Goal: Communication & Community: Answer question/provide support

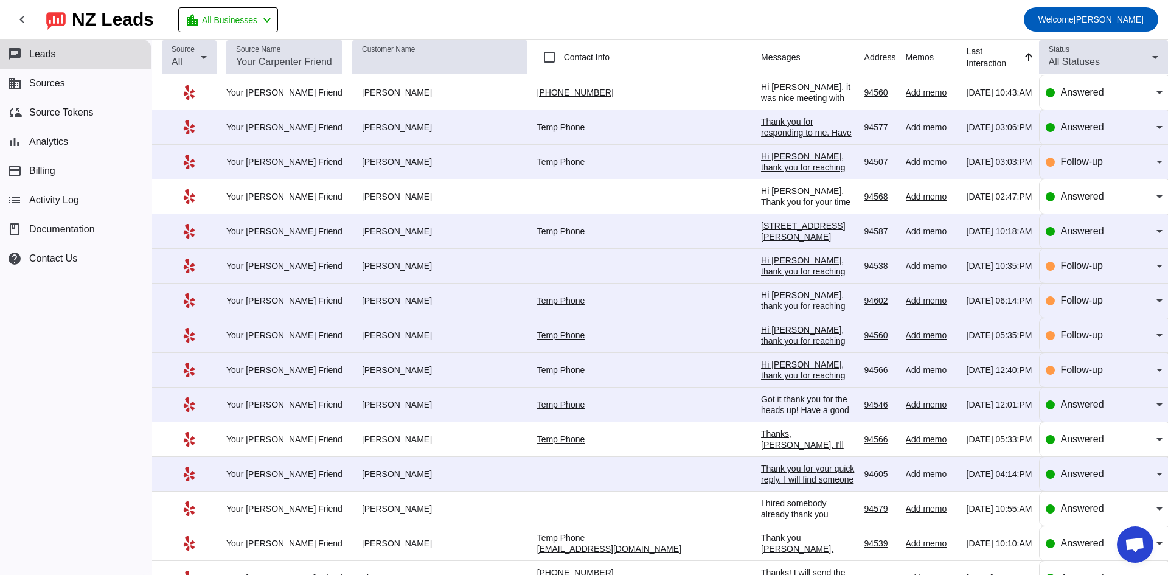
click at [761, 481] on div "Thank you for your quick reply. I will find someone else." at bounding box center [808, 479] width 94 height 33
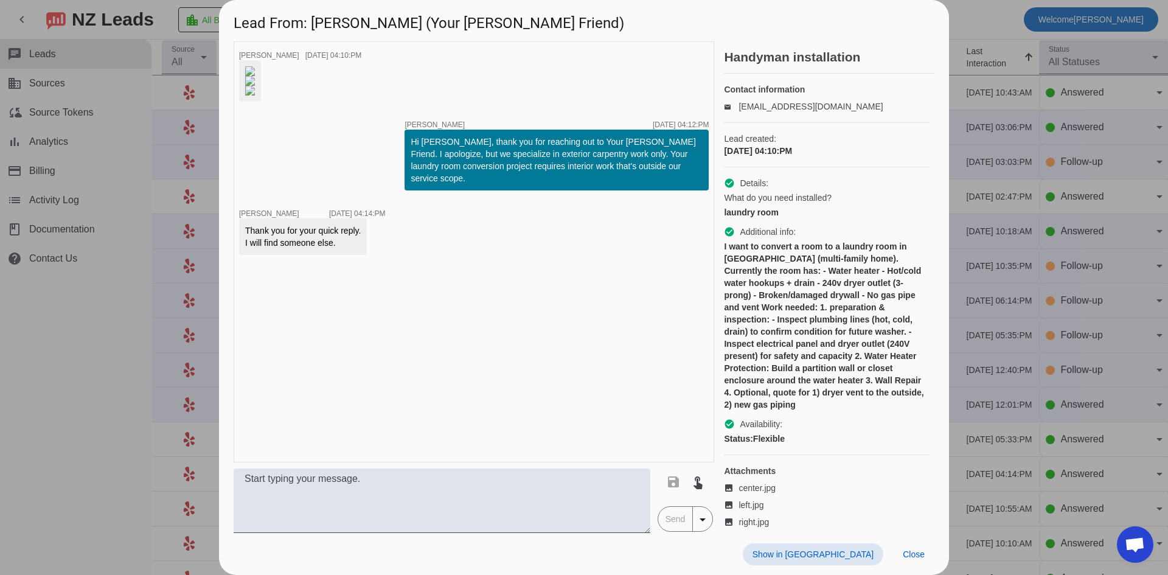
click at [984, 32] on div at bounding box center [584, 287] width 1168 height 575
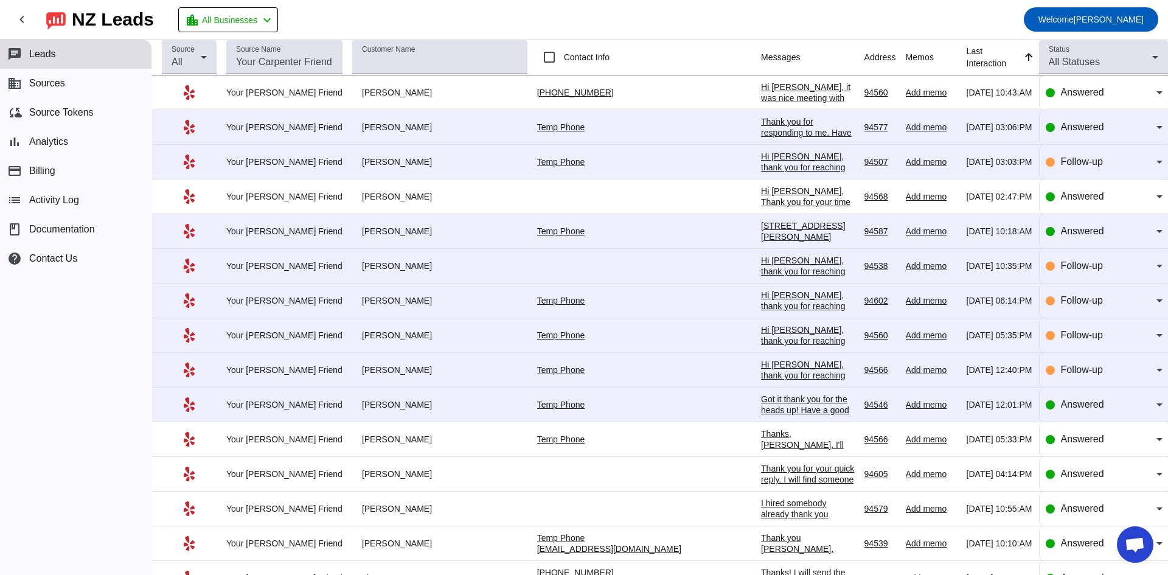
click at [774, 398] on div "Got it thank you for the heads up! Have a good one." at bounding box center [808, 410] width 94 height 33
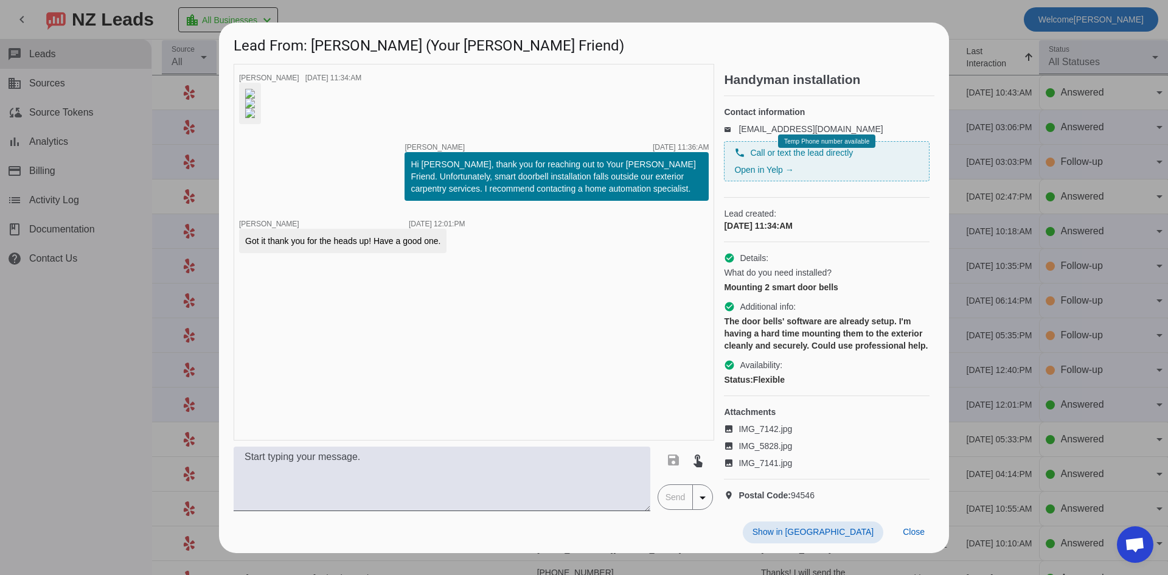
scroll to position [41, 0]
click at [978, 19] on div at bounding box center [584, 287] width 1168 height 575
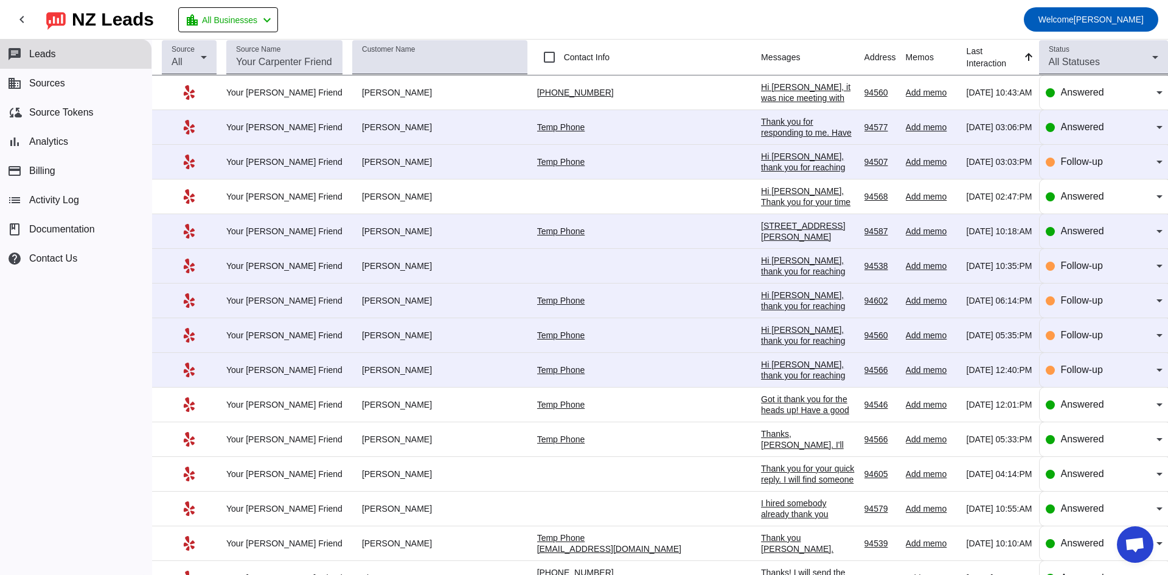
click at [761, 94] on div "Hi [PERSON_NAME], it was nice meeting with you [DATE], and you provided with ma…" at bounding box center [808, 186] width 94 height 208
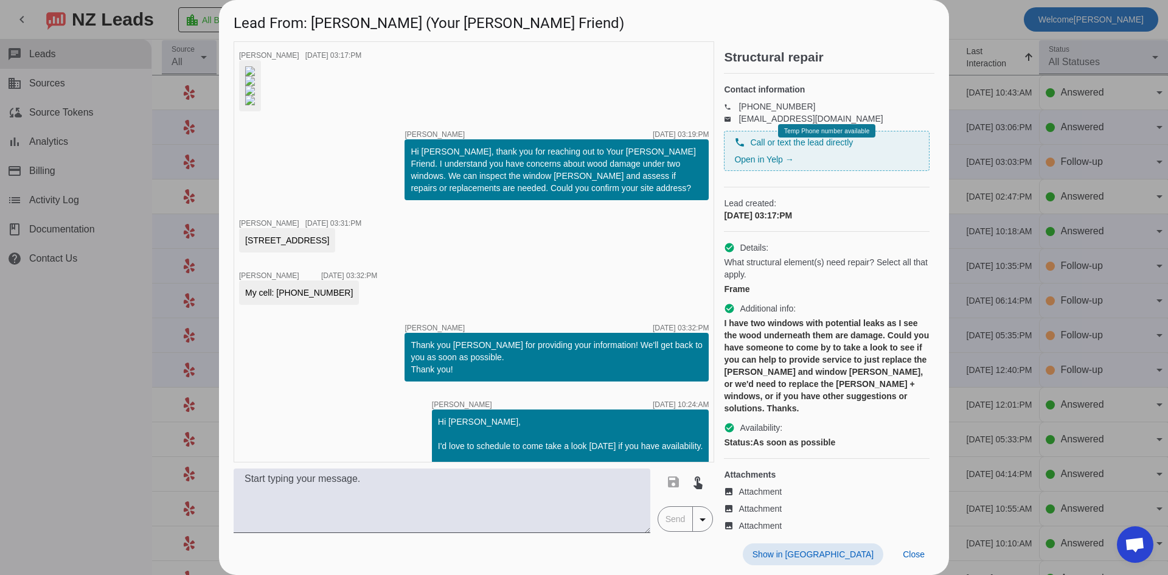
scroll to position [771, 0]
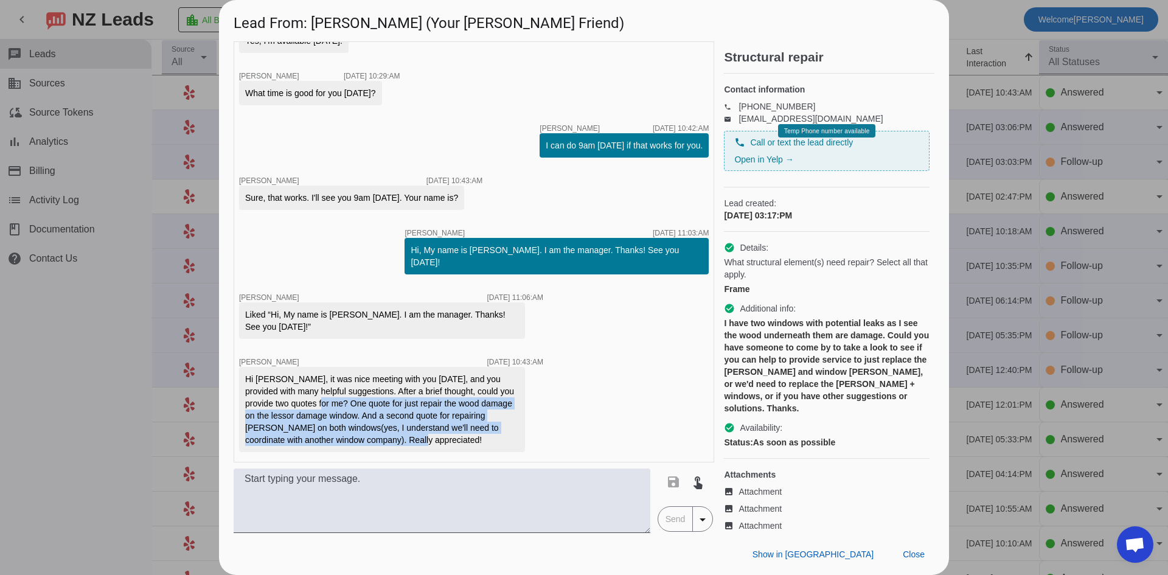
drag, startPoint x: 312, startPoint y: 402, endPoint x: 391, endPoint y: 440, distance: 87.6
click at [391, 440] on div "Hi [PERSON_NAME], it was nice meeting with you [DATE], and you provided with ma…" at bounding box center [382, 409] width 274 height 73
click at [397, 422] on div "Hi [PERSON_NAME], it was nice meeting with you [DATE], and you provided with ma…" at bounding box center [382, 409] width 274 height 73
click at [420, 420] on div "Hi [PERSON_NAME], it was nice meeting with you [DATE], and you provided with ma…" at bounding box center [382, 409] width 274 height 73
click at [546, 439] on div "timer close [PERSON_NAME] [DATE] 03:17:PM timer close [PERSON_NAME] [DATE] 03:1…" at bounding box center [474, 251] width 481 height 421
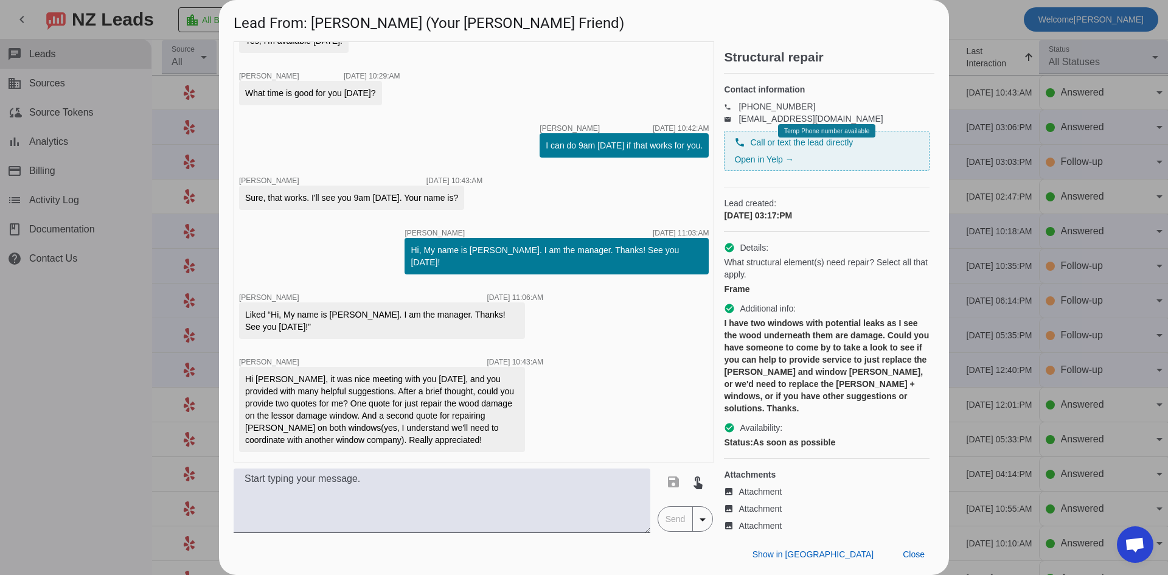
drag, startPoint x: 109, startPoint y: 386, endPoint x: 151, endPoint y: 375, distance: 44.0
click at [114, 386] on div at bounding box center [584, 287] width 1168 height 575
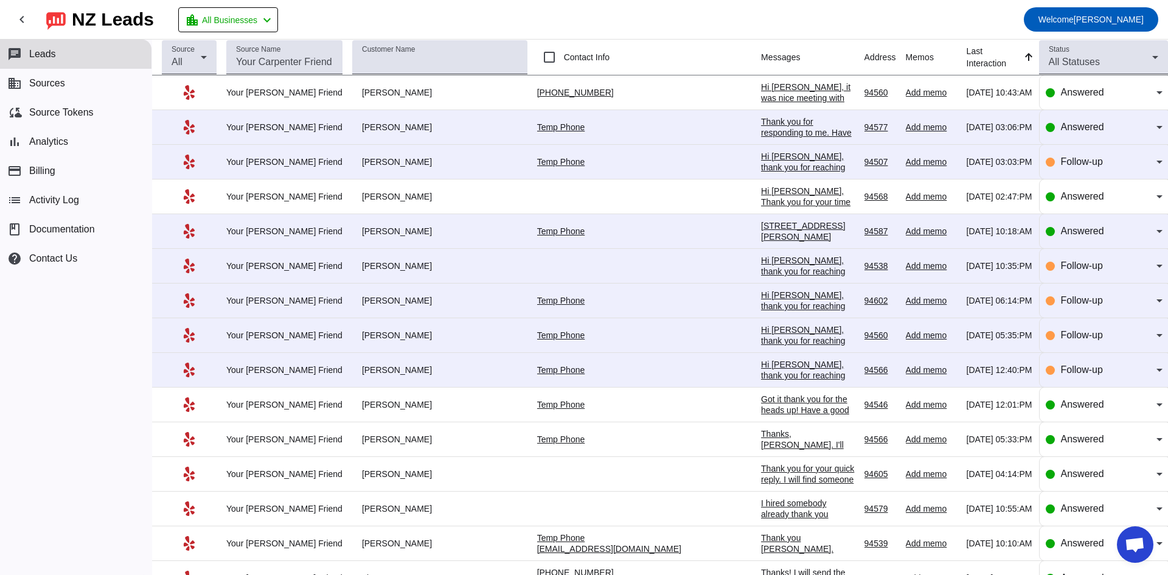
click at [761, 119] on div "Thank you for responding to me. Have a wonderful day." at bounding box center [808, 132] width 94 height 33
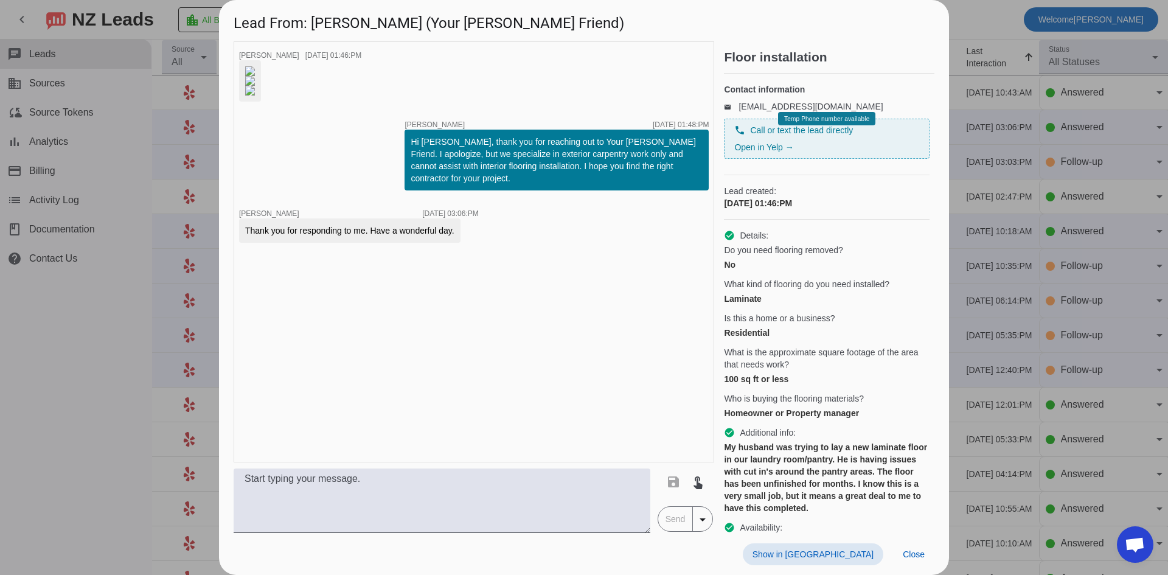
scroll to position [41, 0]
click at [131, 352] on div at bounding box center [584, 287] width 1168 height 575
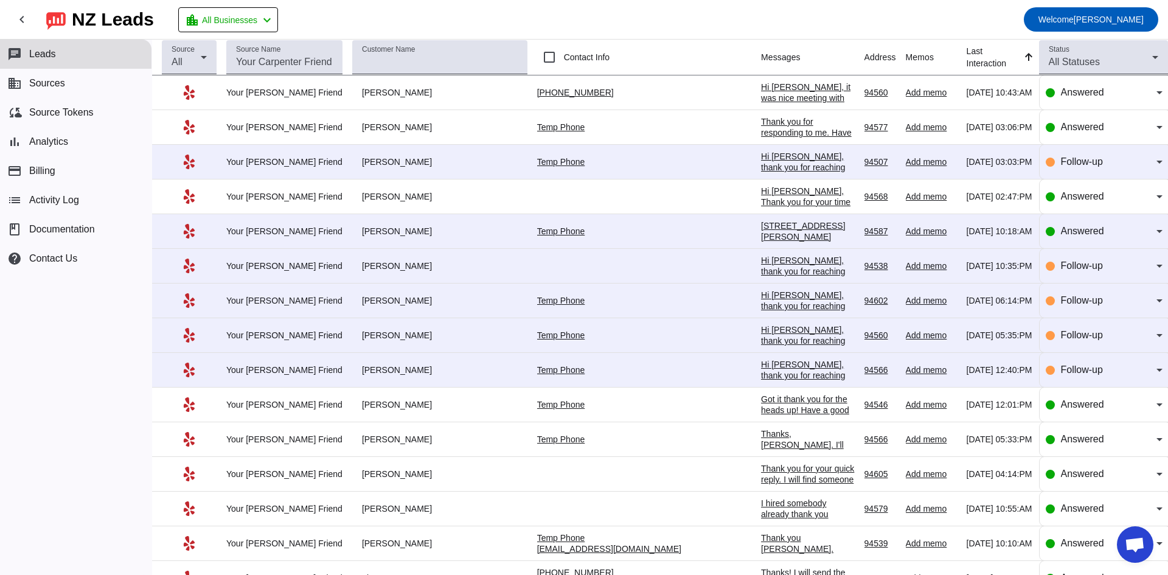
click at [761, 164] on div "Hi [PERSON_NAME], thank you for reaching out. Unfortunately, we don't provide i…" at bounding box center [808, 195] width 94 height 88
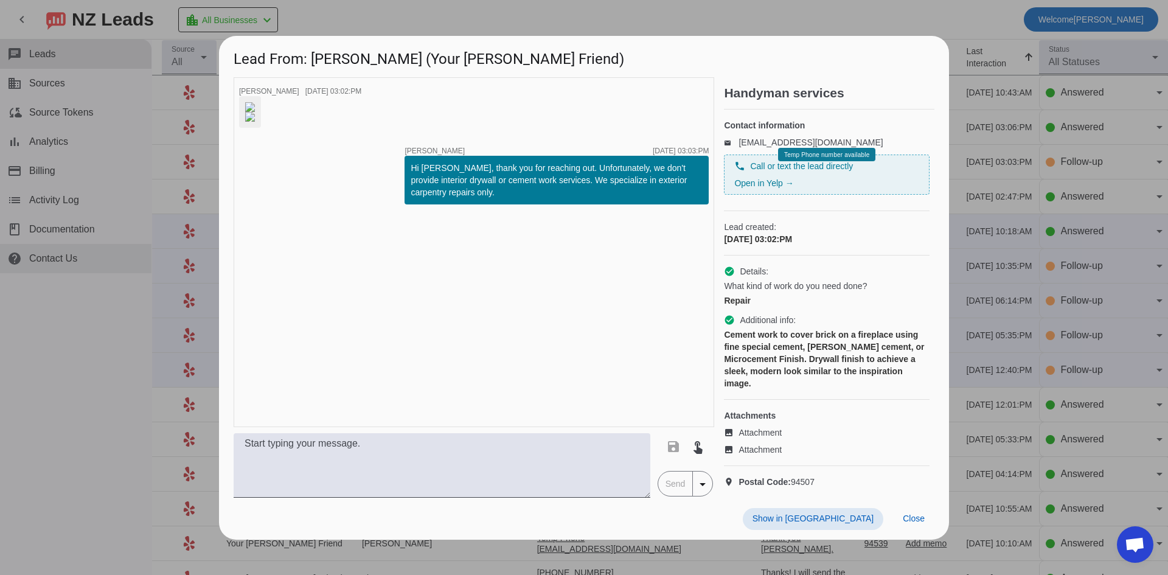
click at [136, 272] on div at bounding box center [584, 287] width 1168 height 575
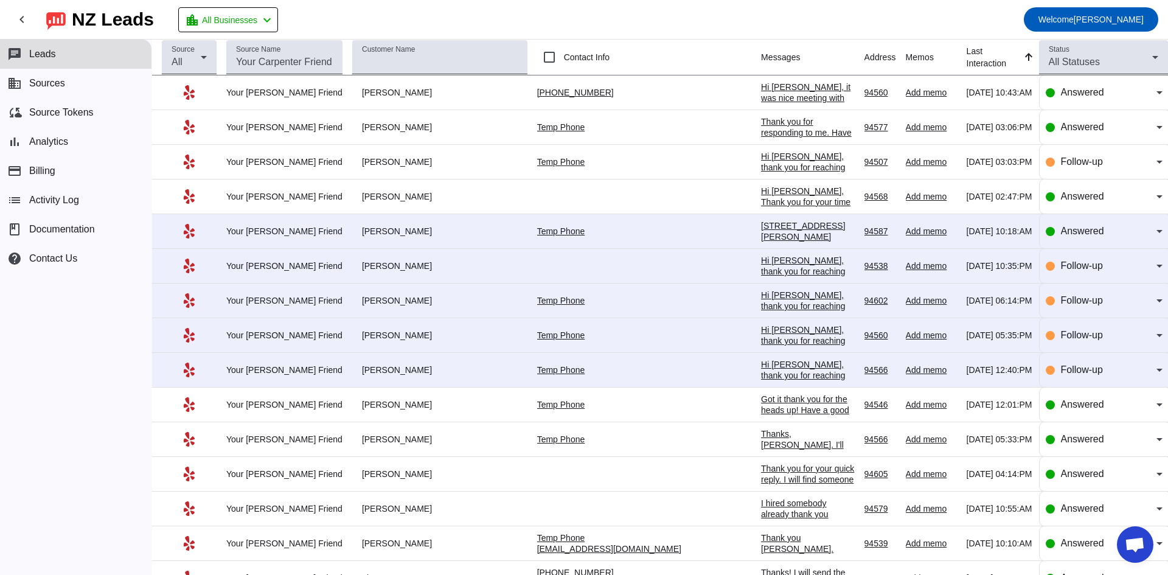
click at [761, 231] on div "[STREET_ADDRESS][PERSON_NAME]" at bounding box center [808, 231] width 94 height 22
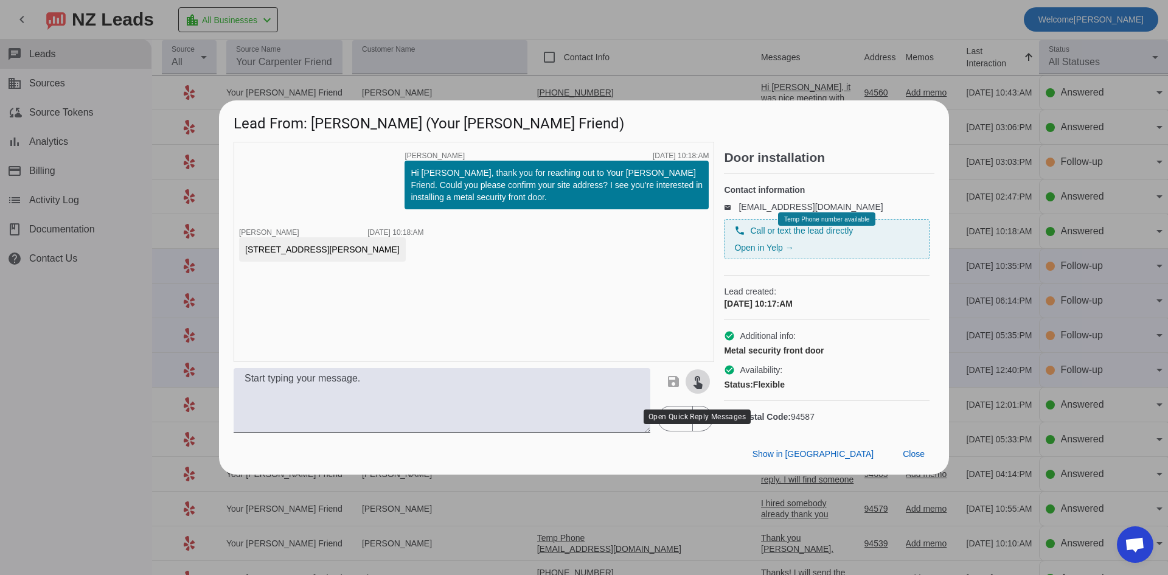
click at [691, 389] on mat-icon "touch_app" at bounding box center [697, 381] width 15 height 15
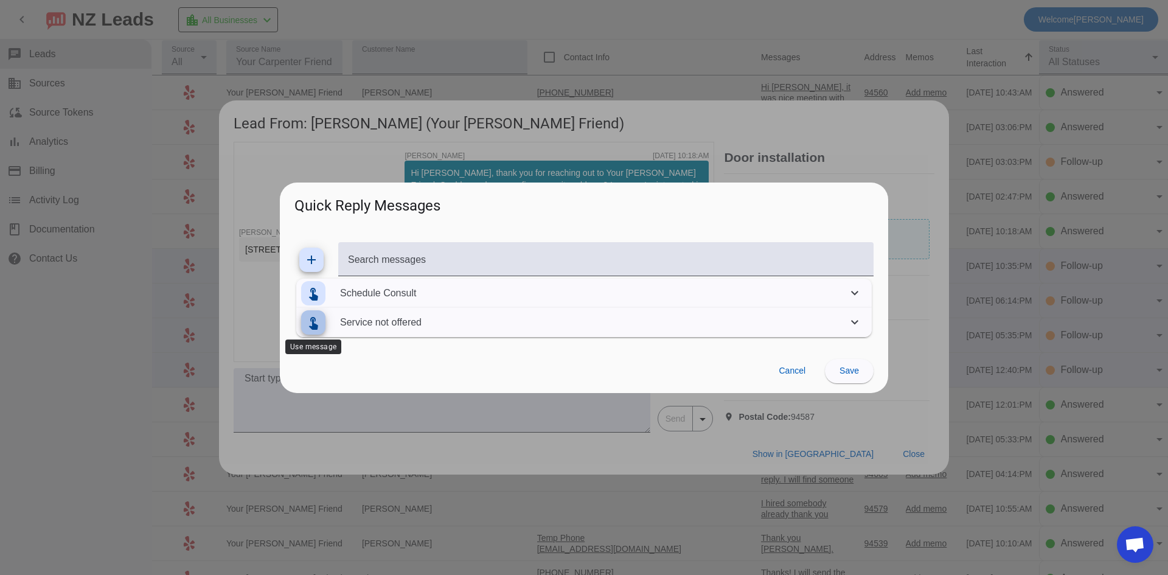
click at [319, 319] on mat-icon "touch_app" at bounding box center [313, 322] width 15 height 15
type textarea "Hi, Unfortunately, we are not currently offering this service. Thanks for reach…"
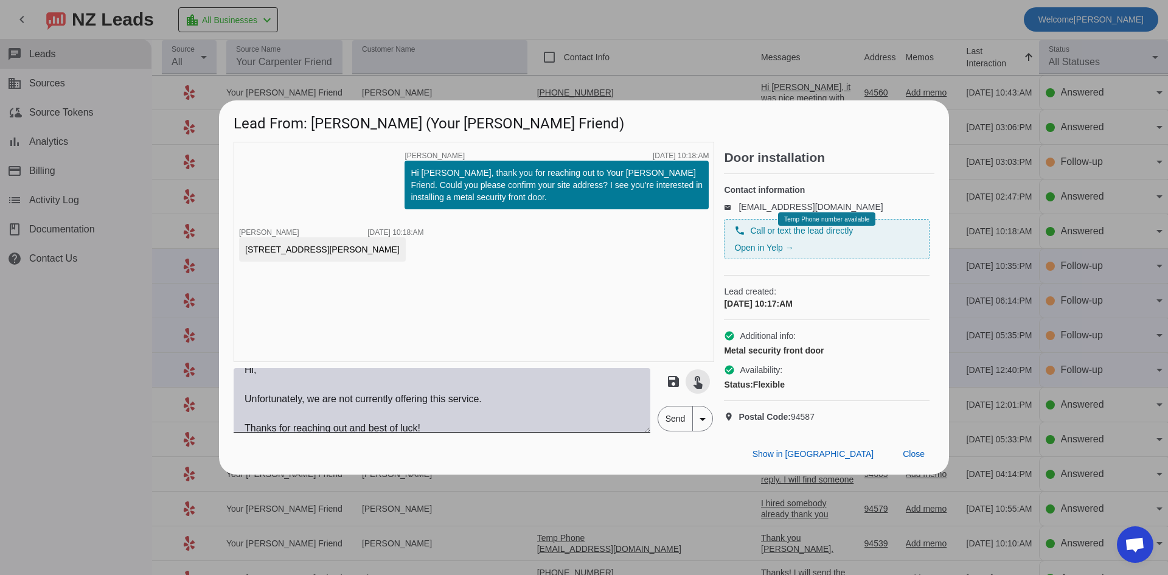
scroll to position [15, 0]
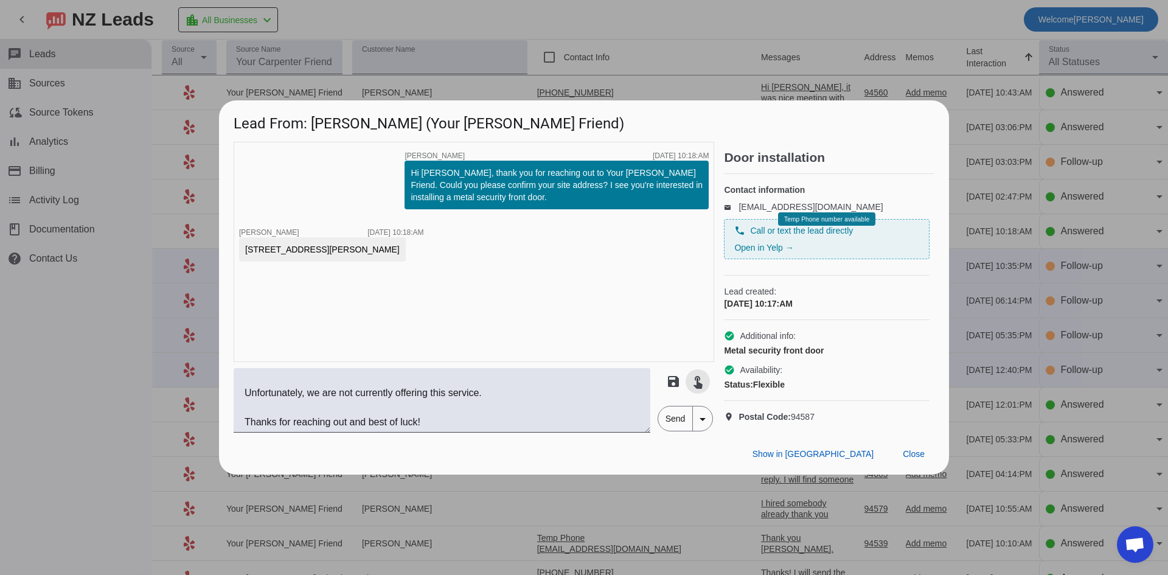
click at [680, 431] on span "Send" at bounding box center [675, 418] width 35 height 24
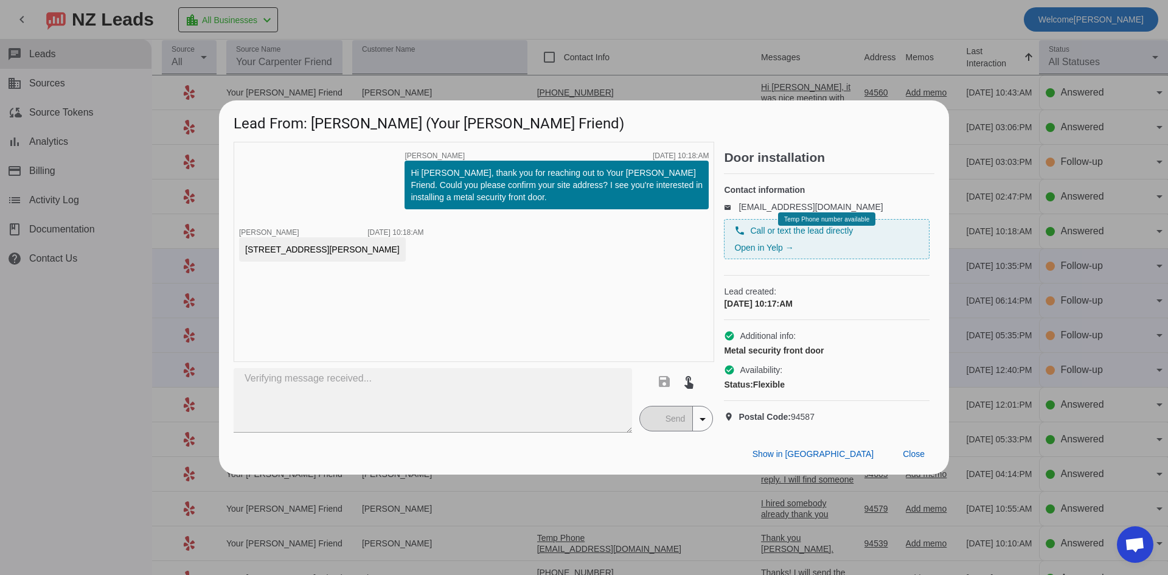
scroll to position [0, 0]
click at [671, 19] on div at bounding box center [584, 287] width 1168 height 575
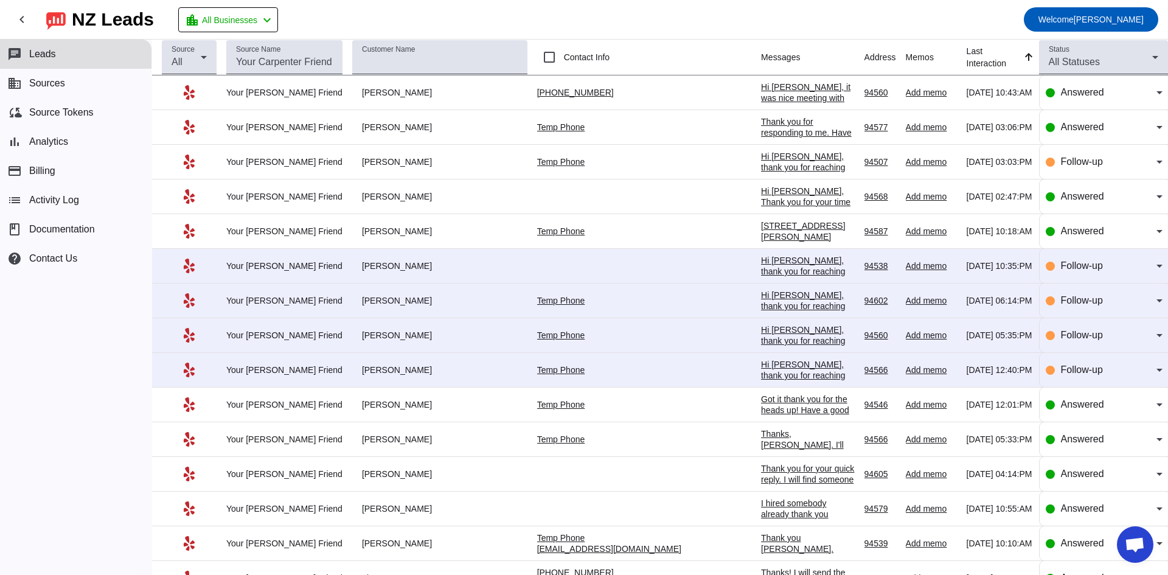
click at [761, 266] on div "Hi [PERSON_NAME], thank you for reaching out to Your [PERSON_NAME] Friend. I ap…" at bounding box center [808, 304] width 94 height 99
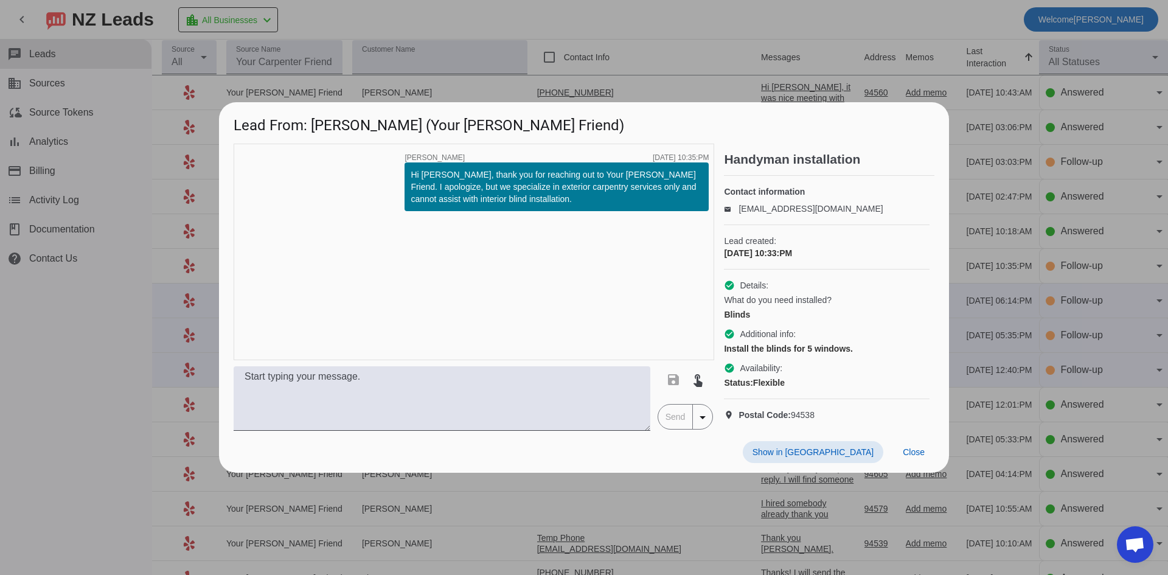
click at [160, 325] on div at bounding box center [584, 287] width 1168 height 575
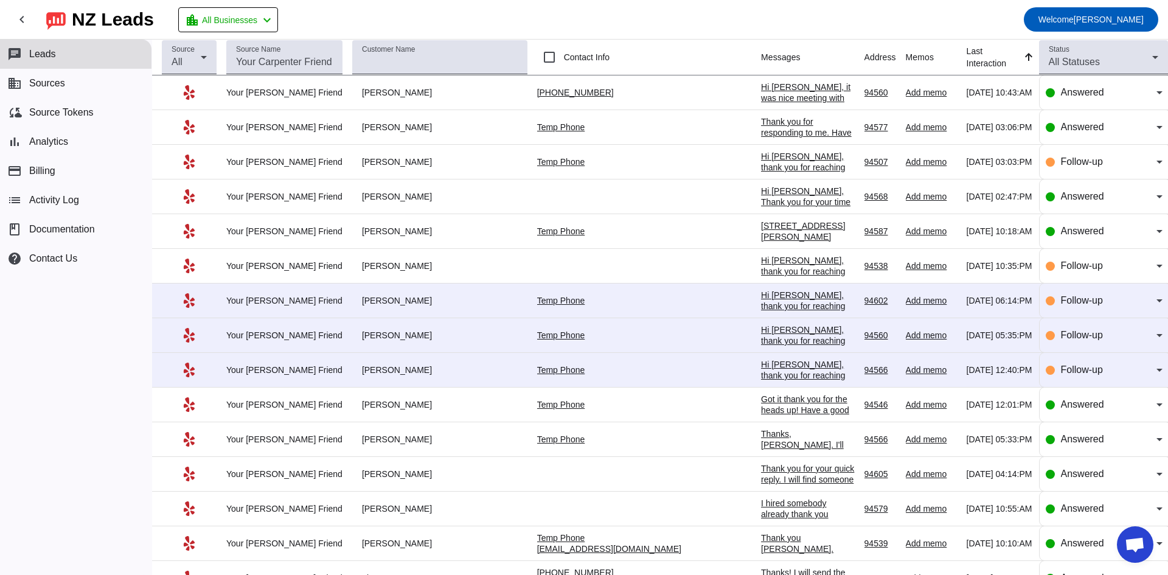
click at [607, 287] on td "Temp Phone" at bounding box center [649, 300] width 224 height 35
click at [761, 301] on div "Hi [PERSON_NAME], thank you for reaching out to Your [PERSON_NAME] Friend. Unfo…" at bounding box center [808, 350] width 94 height 120
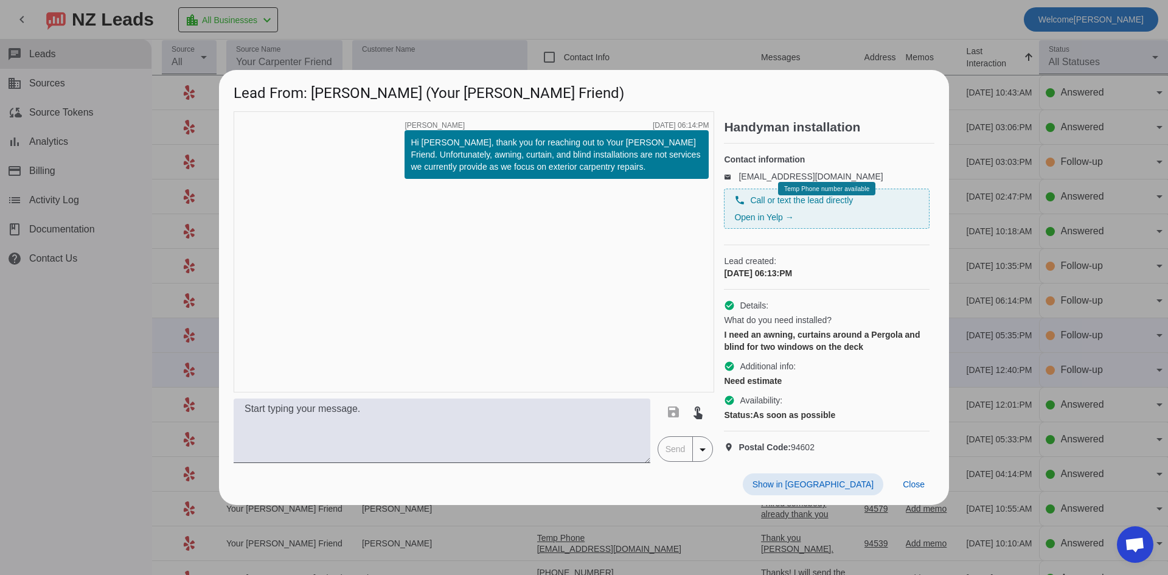
click at [167, 324] on div at bounding box center [584, 287] width 1168 height 575
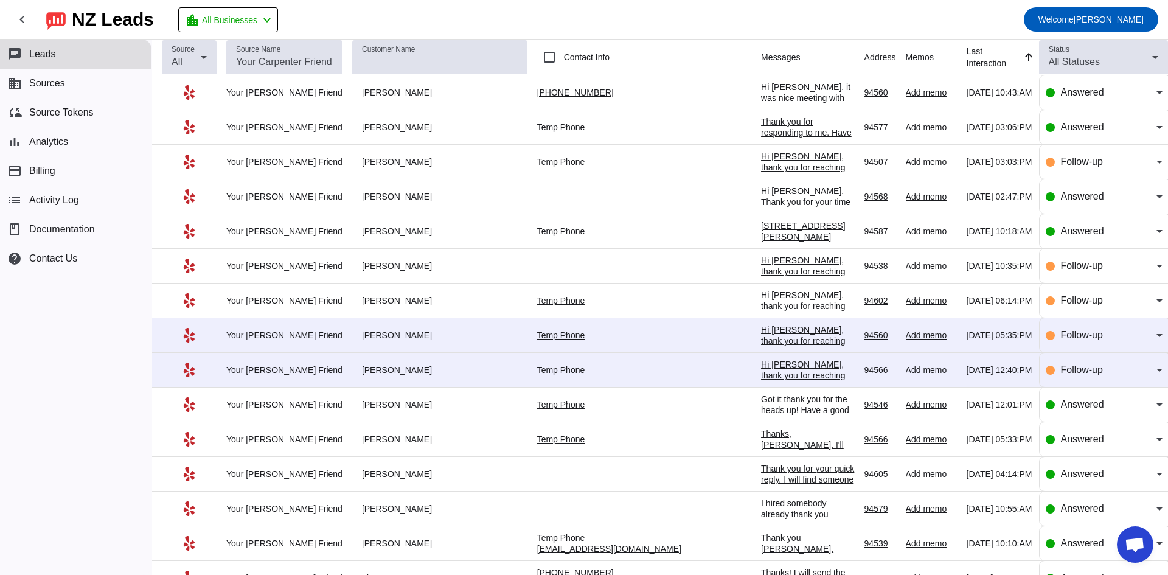
click at [761, 342] on div "Hi [PERSON_NAME], thank you for reaching out to Your [PERSON_NAME] Friend. Unfo…" at bounding box center [808, 378] width 94 height 109
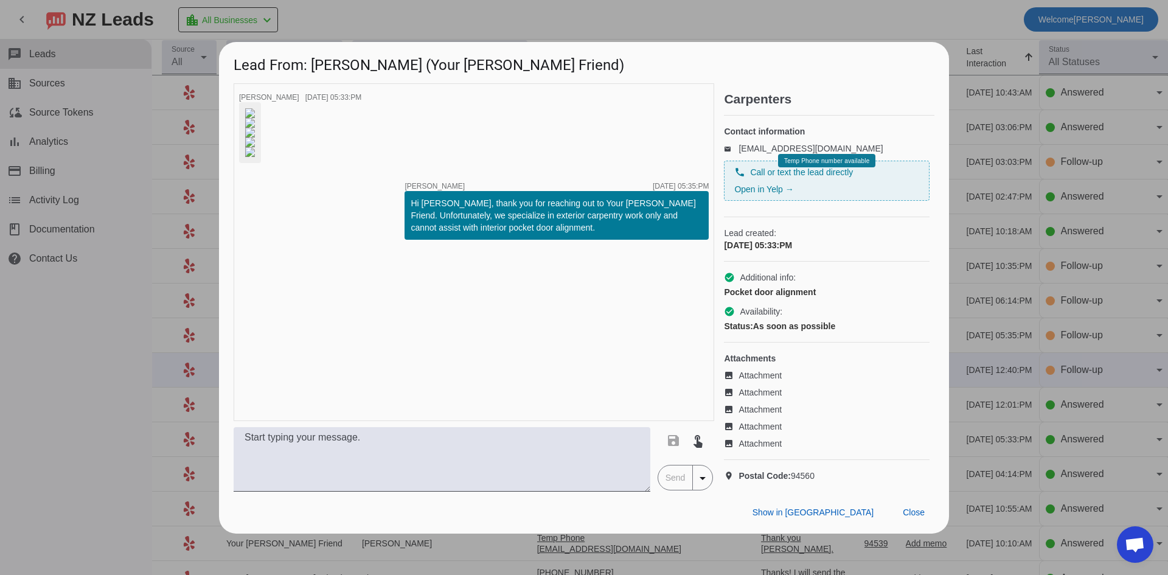
drag, startPoint x: 107, startPoint y: 350, endPoint x: 122, endPoint y: 346, distance: 15.2
click at [107, 349] on div at bounding box center [584, 287] width 1168 height 575
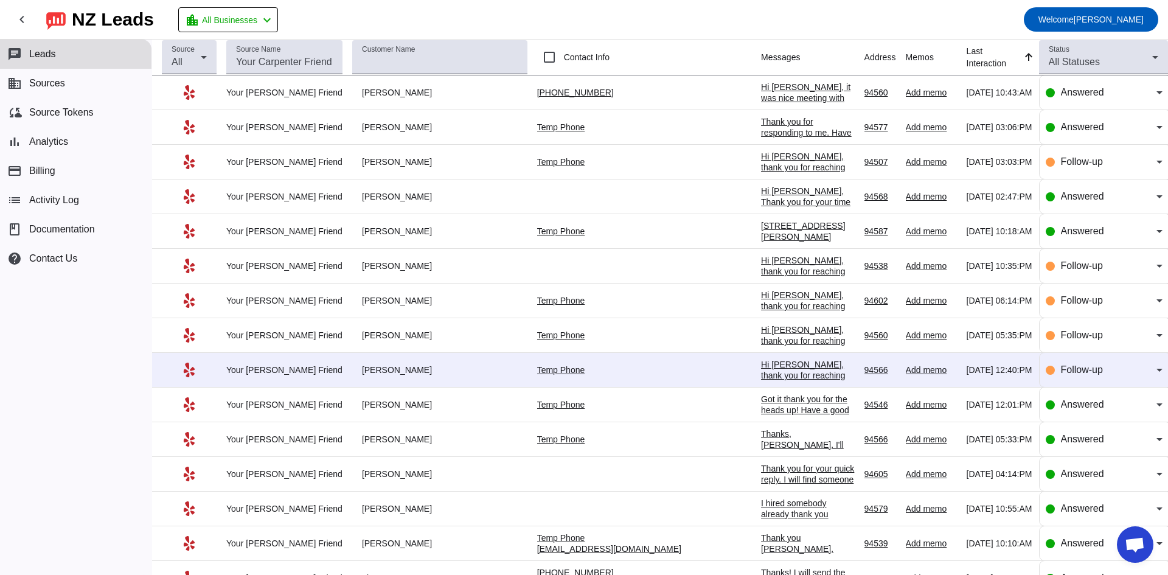
drag, startPoint x: 671, startPoint y: 375, endPoint x: 668, endPoint y: 370, distance: 6.3
click at [761, 375] on div "Hi [PERSON_NAME], thank you for reaching out to Your [PERSON_NAME] Friend. I ap…" at bounding box center [808, 413] width 94 height 109
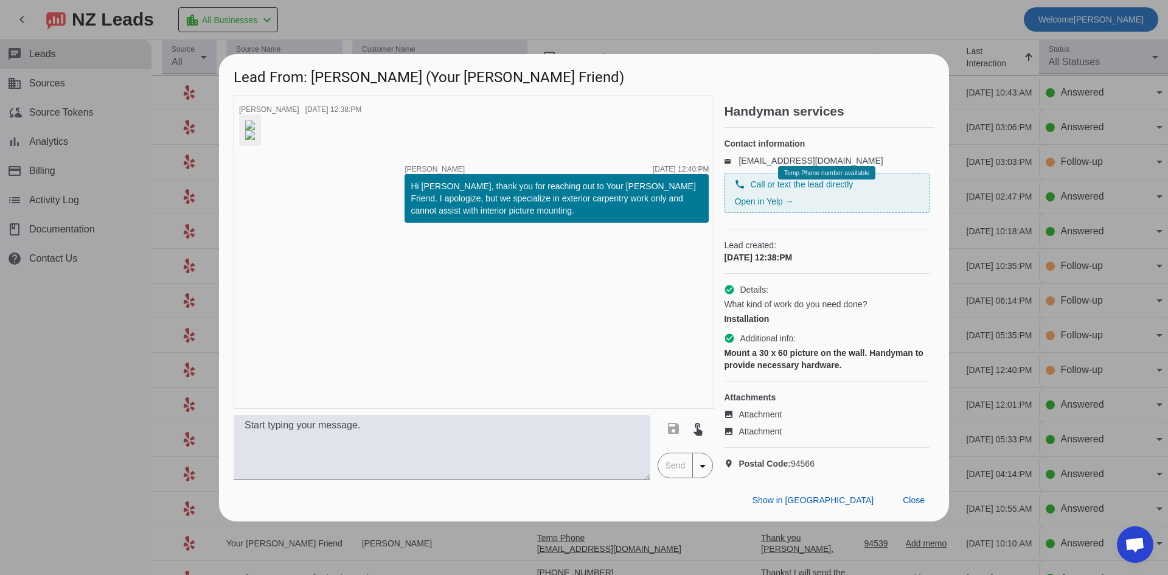
click at [144, 332] on div at bounding box center [584, 287] width 1168 height 575
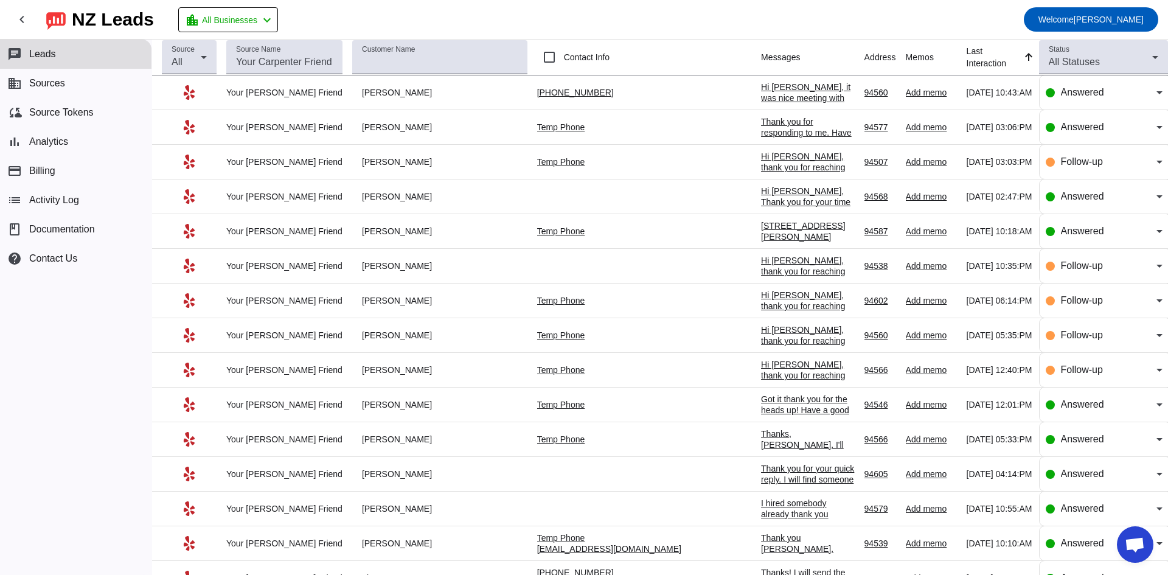
click at [761, 227] on div "[STREET_ADDRESS][PERSON_NAME]" at bounding box center [808, 231] width 94 height 22
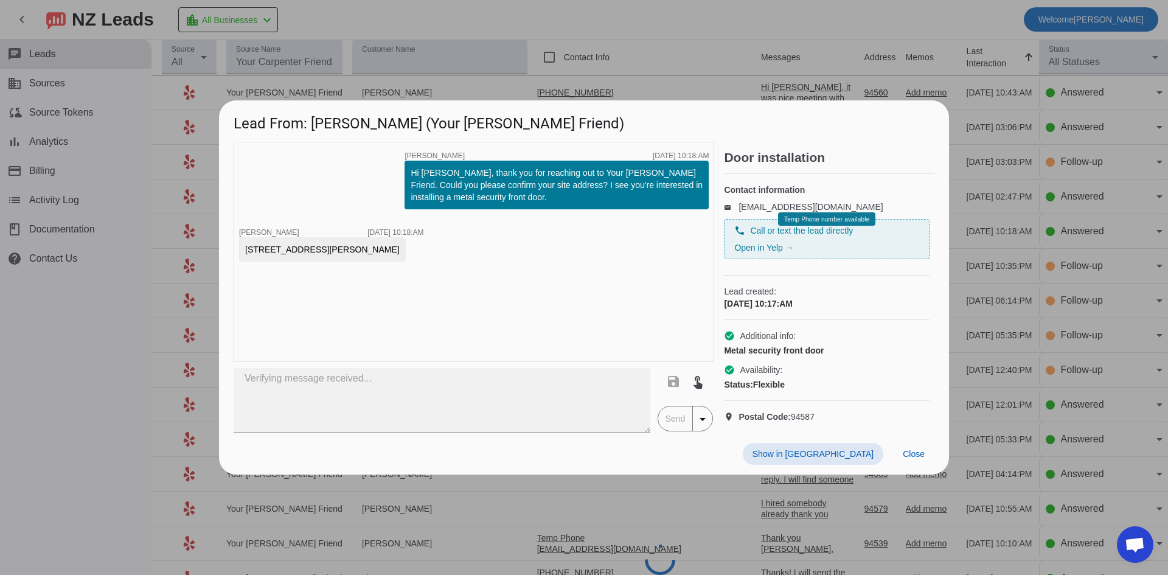
click at [69, 391] on div at bounding box center [584, 287] width 1168 height 575
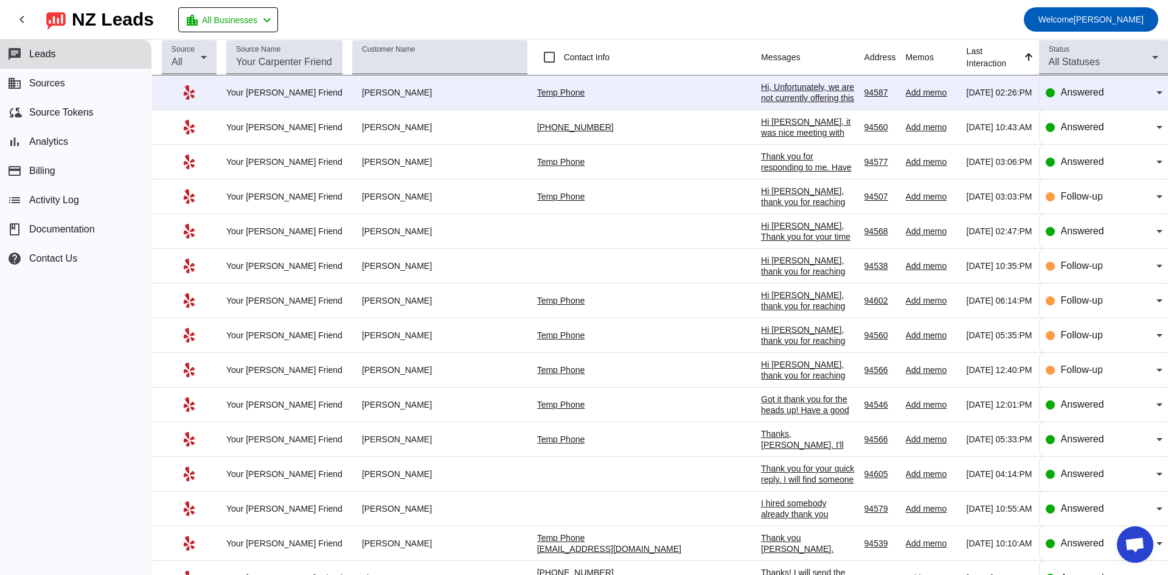
click at [761, 93] on div "Hi, Unfortunately, we are not currently offering this service. Thanks for reach…" at bounding box center [808, 109] width 94 height 55
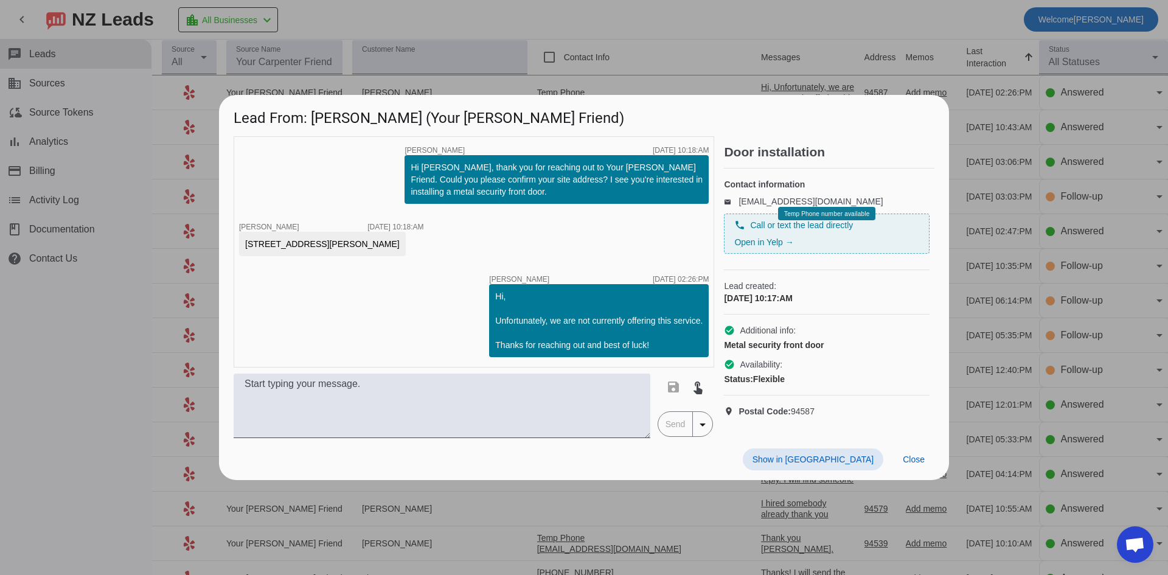
drag, startPoint x: 142, startPoint y: 361, endPoint x: 156, endPoint y: 348, distance: 18.9
click at [142, 361] on div at bounding box center [584, 287] width 1168 height 575
